Goal: Navigation & Orientation: Find specific page/section

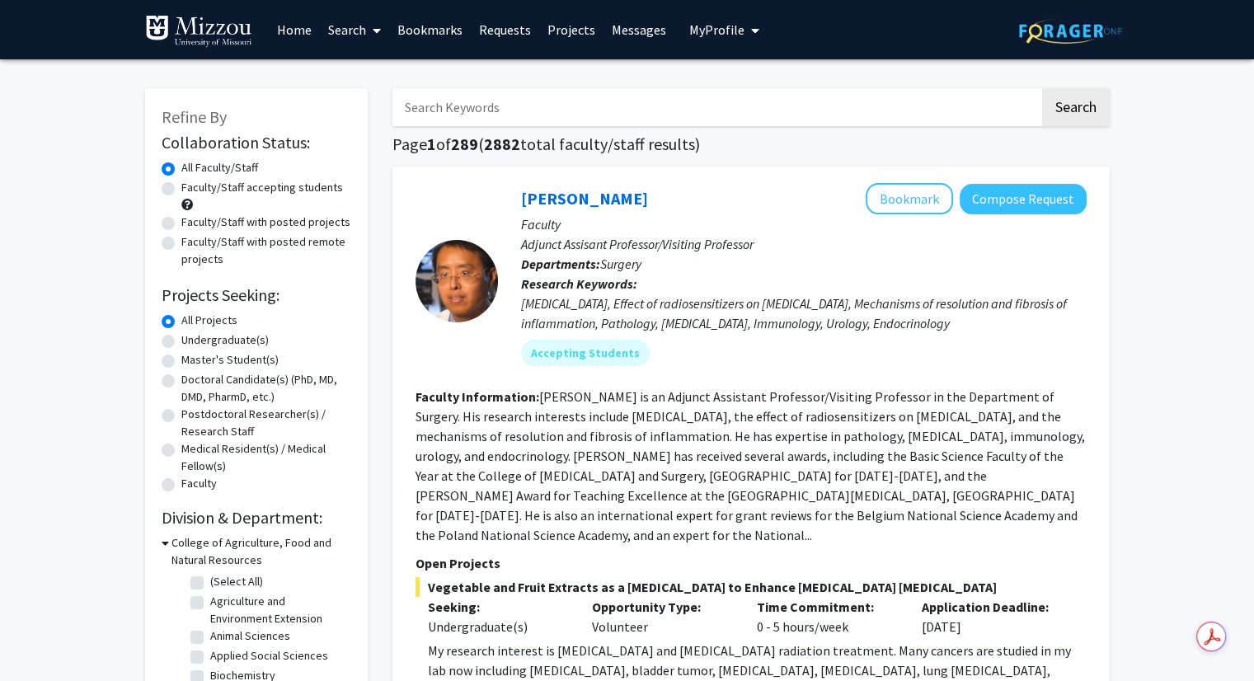
click at [646, 27] on link "Messages" at bounding box center [639, 30] width 71 height 58
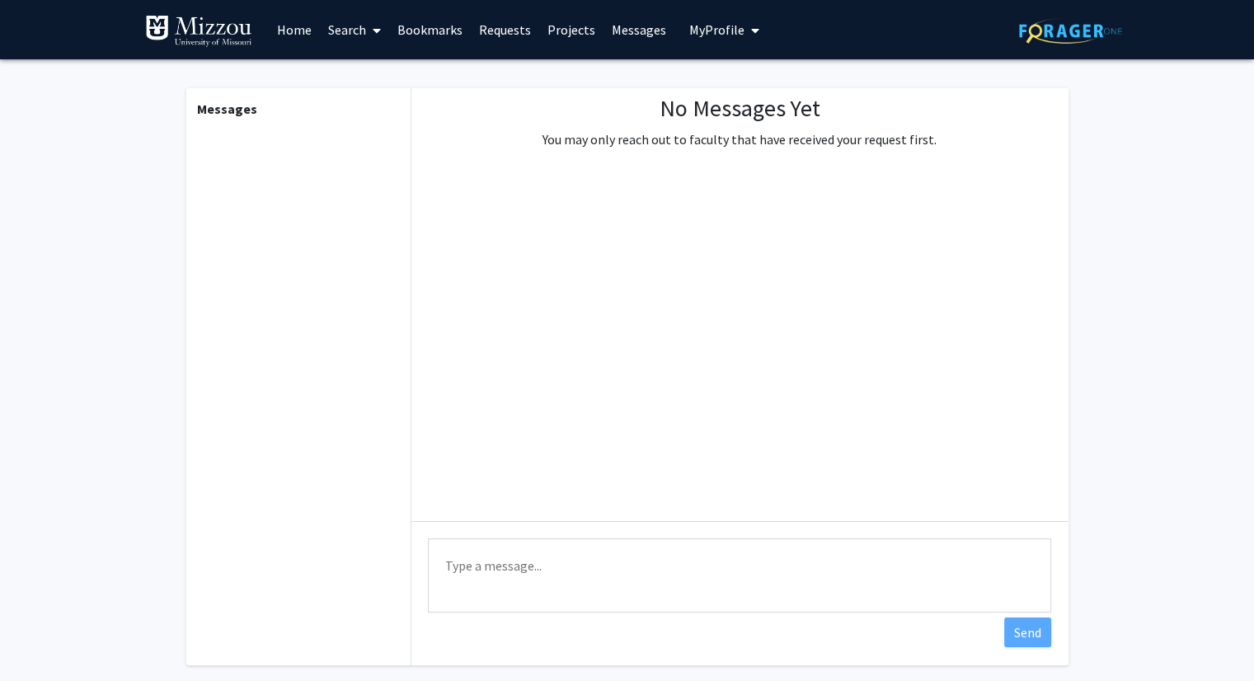
click at [726, 48] on button "My Profile" at bounding box center [724, 29] width 80 height 59
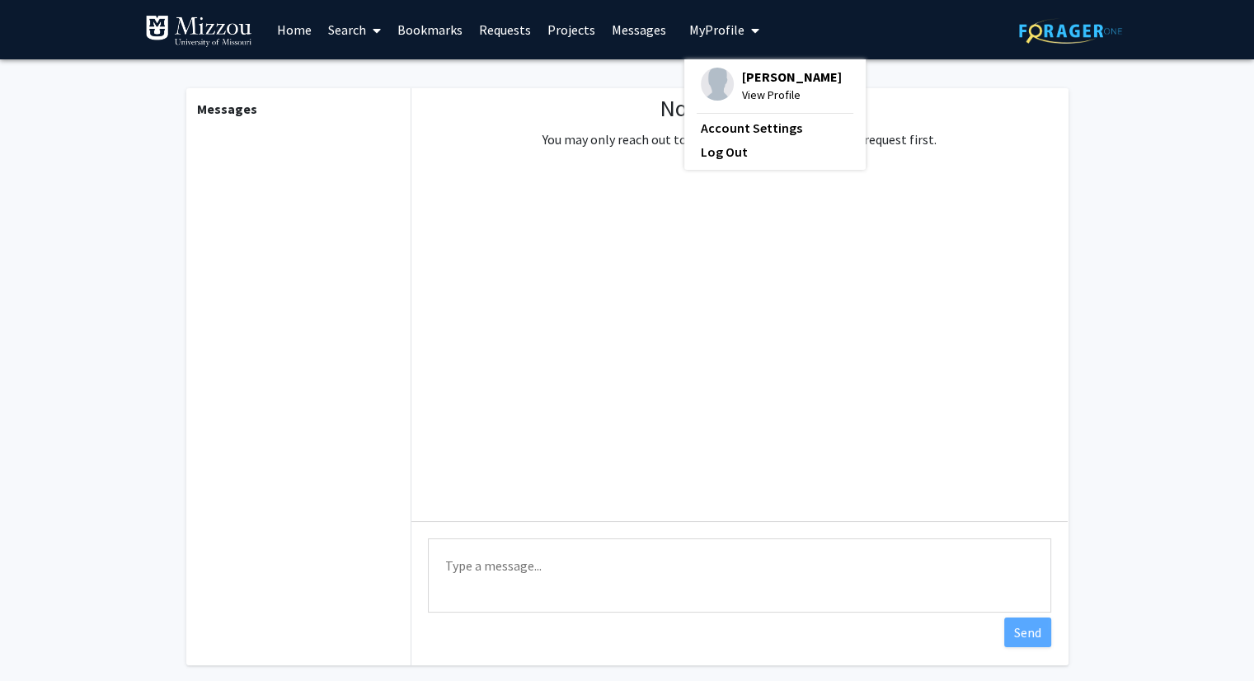
click at [742, 82] on span "[PERSON_NAME]" at bounding box center [792, 77] width 100 height 18
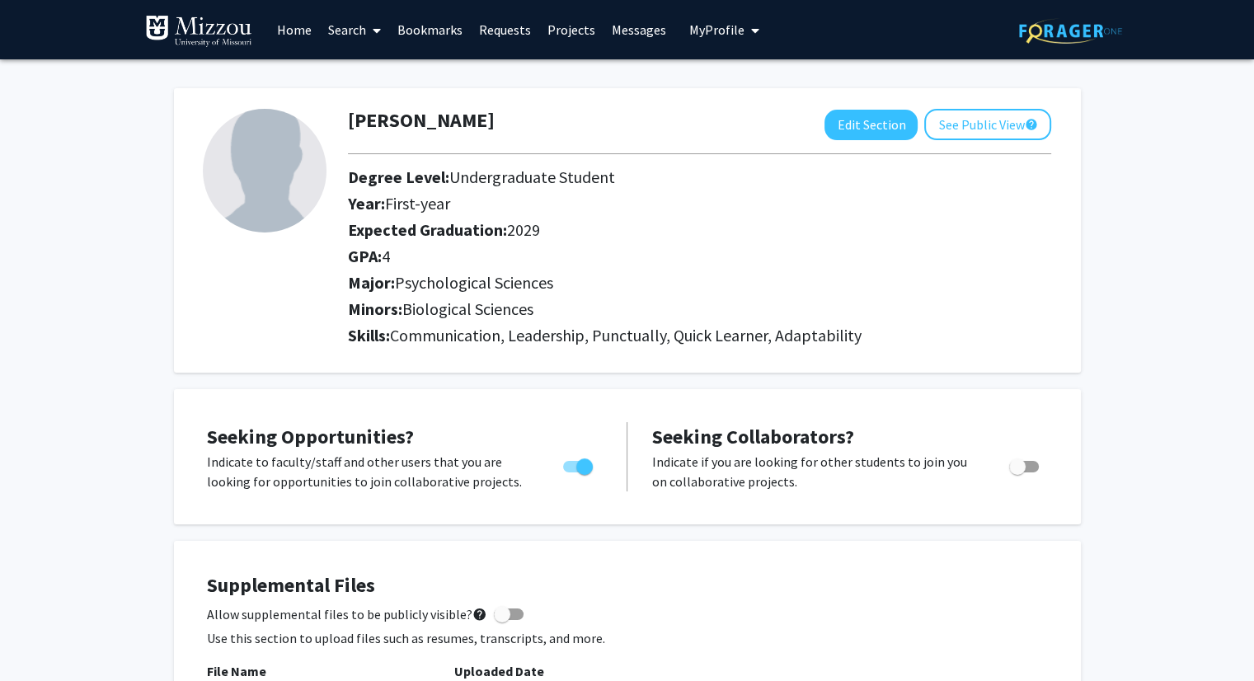
click at [566, 35] on link "Projects" at bounding box center [571, 30] width 64 height 58
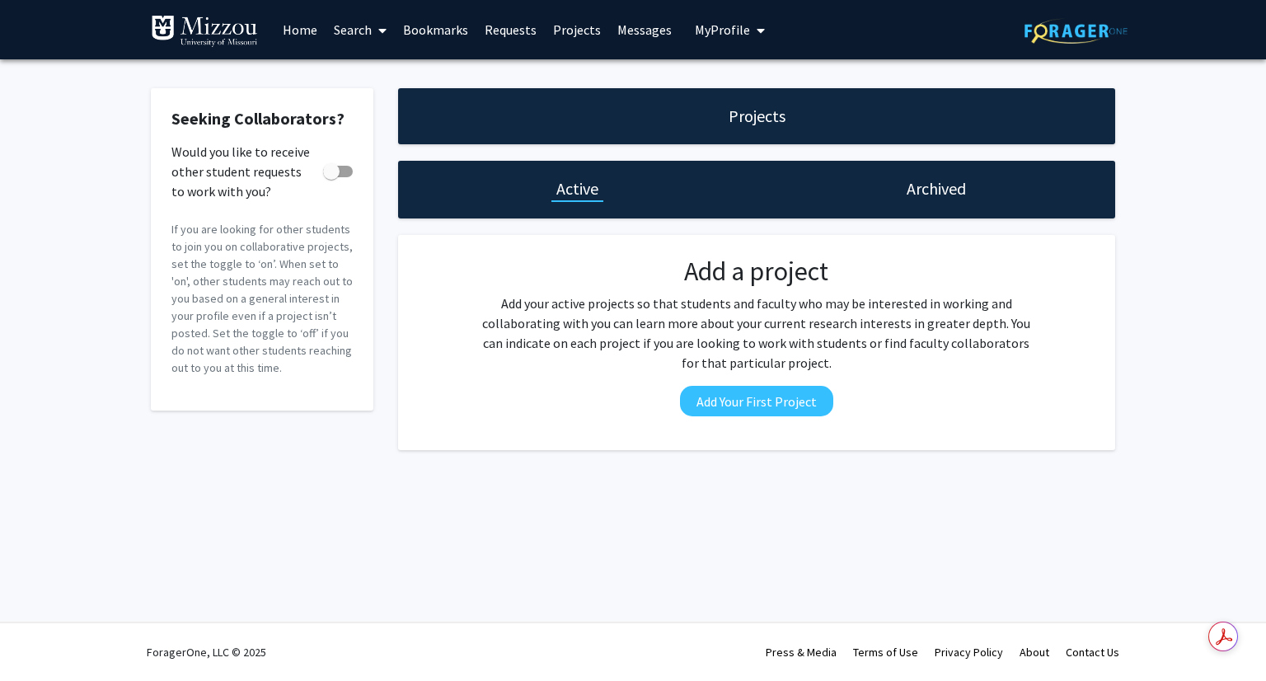
click at [493, 19] on link "Requests" at bounding box center [511, 30] width 68 height 58
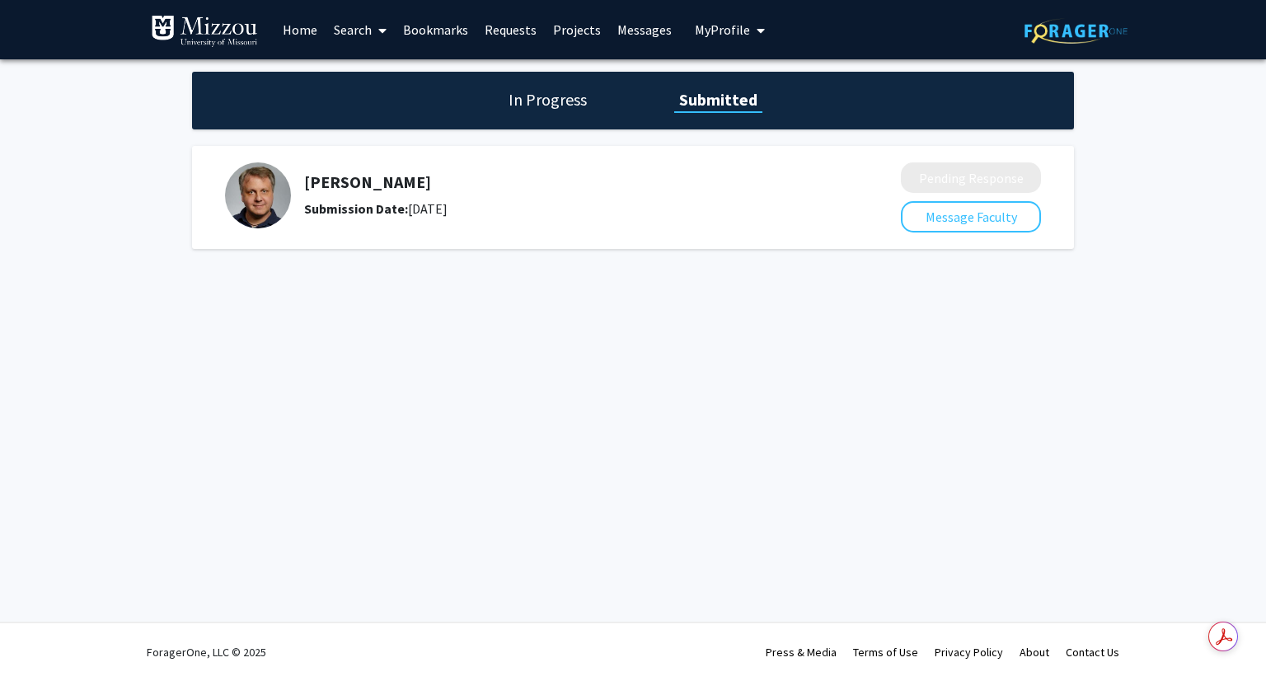
click at [431, 31] on link "Bookmarks" at bounding box center [436, 30] width 82 height 58
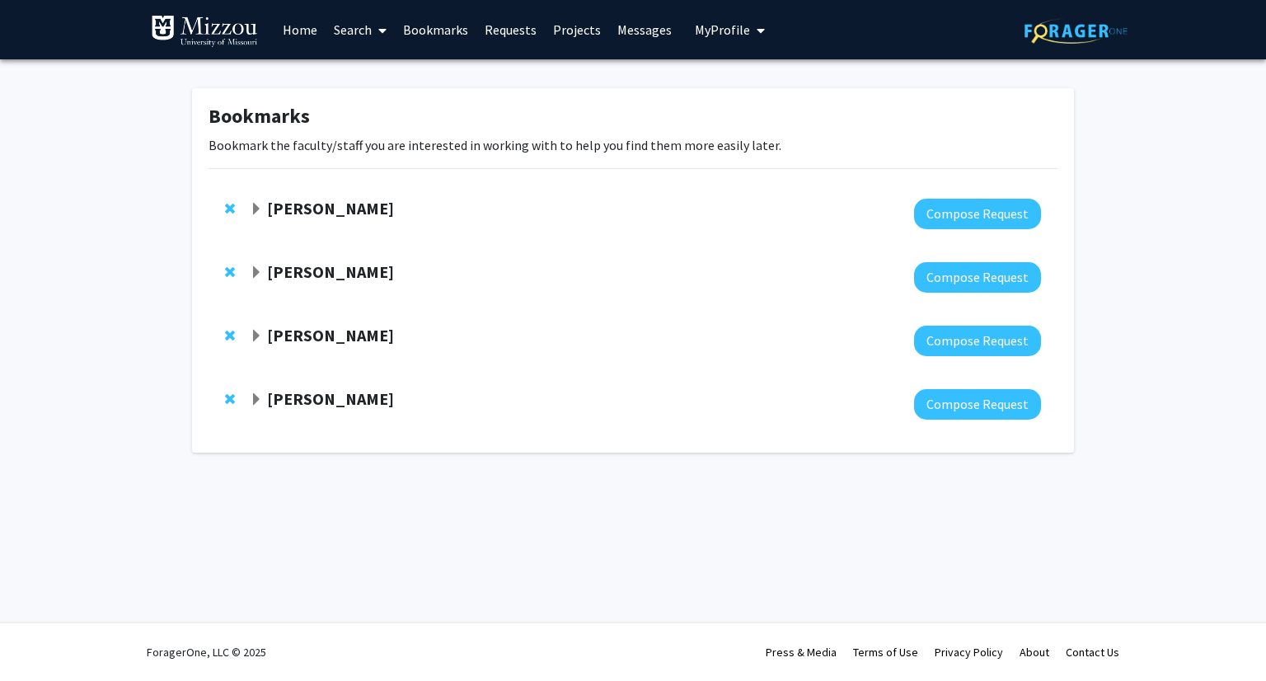
click at [256, 203] on span "Expand Brett Froeliger Bookmark" at bounding box center [256, 209] width 13 height 13
